Goal: Transaction & Acquisition: Purchase product/service

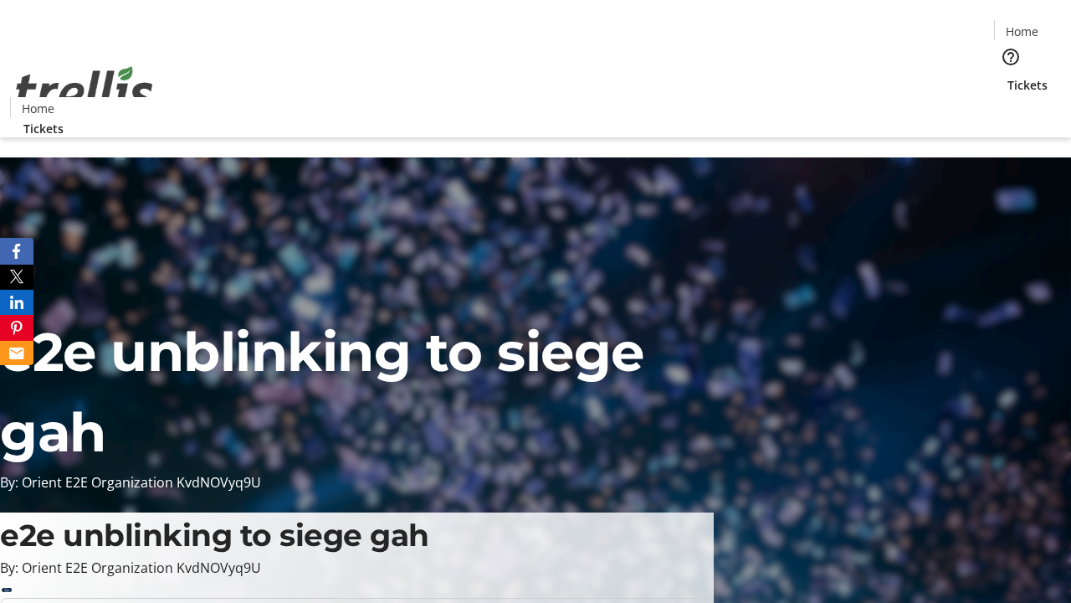
click at [1024, 25] on span "Sign Up" at bounding box center [1030, 23] width 49 height 20
type input "[EMAIL_ADDRESS][DOMAIN_NAME]"
type input "Moriah"
type input "[PERSON_NAME]"
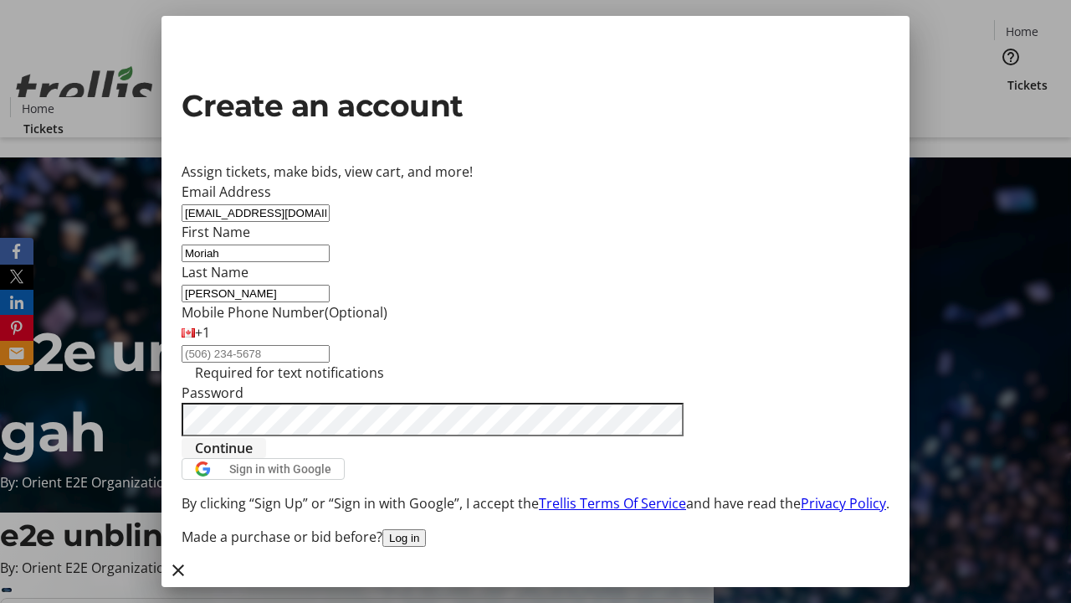
click at [253, 458] on span "Continue" at bounding box center [224, 448] width 58 height 20
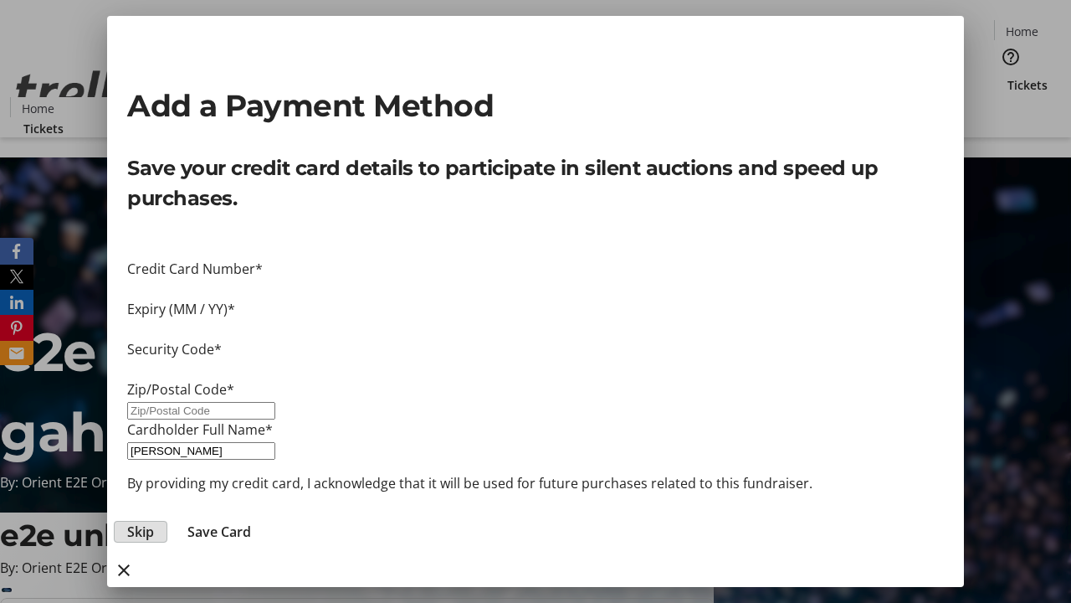
click at [154, 521] on span "Skip" at bounding box center [140, 531] width 27 height 20
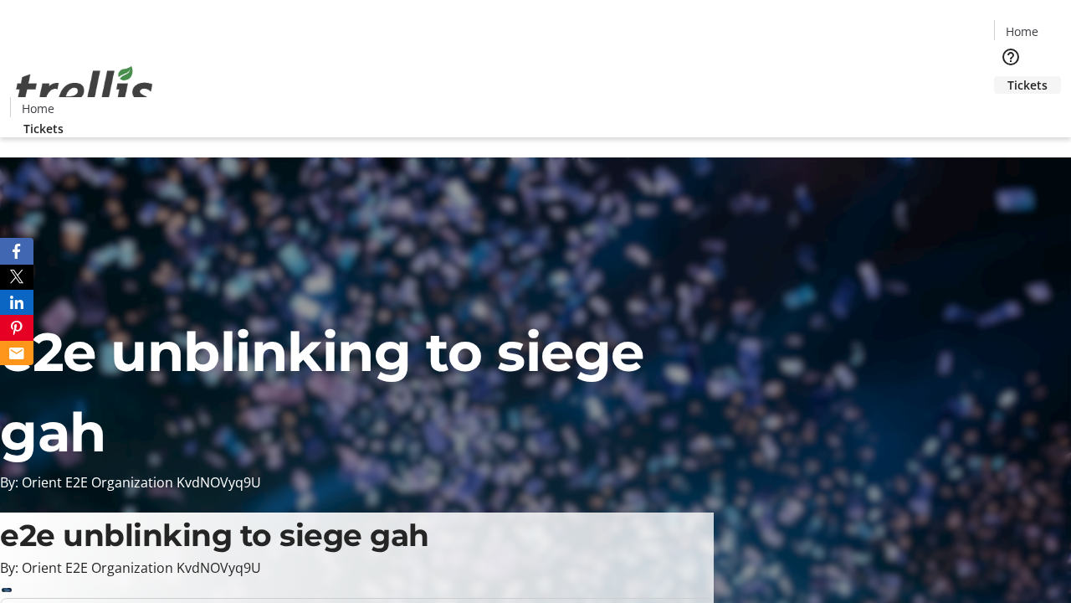
click at [1008, 76] on span "Tickets" at bounding box center [1028, 85] width 40 height 18
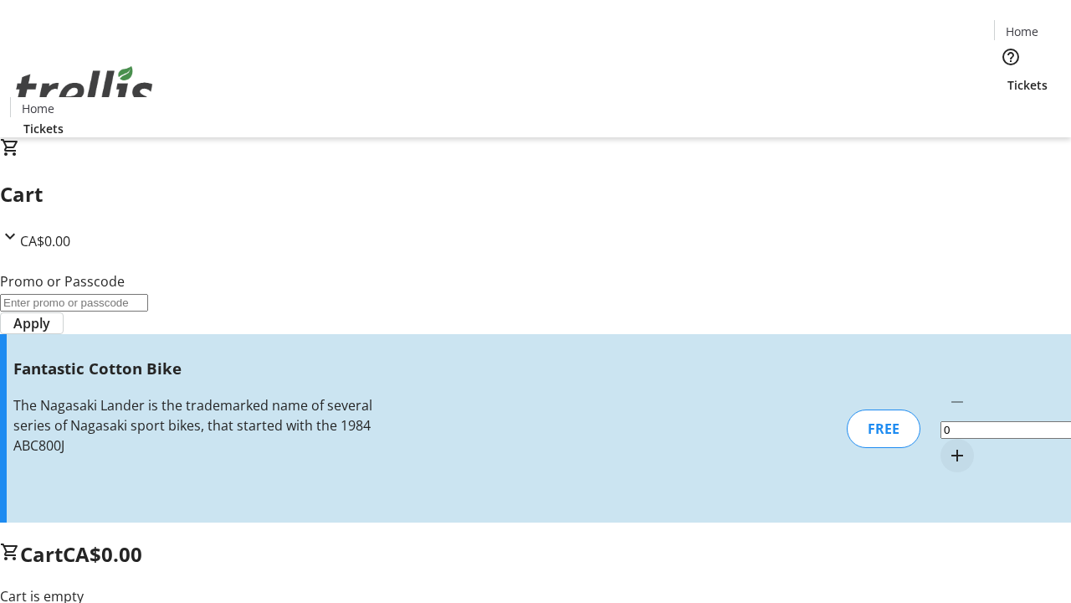
click at [947, 445] on mat-icon "Increment by one" at bounding box center [957, 455] width 20 height 20
type input "1"
